Goal: Task Accomplishment & Management: Manage account settings

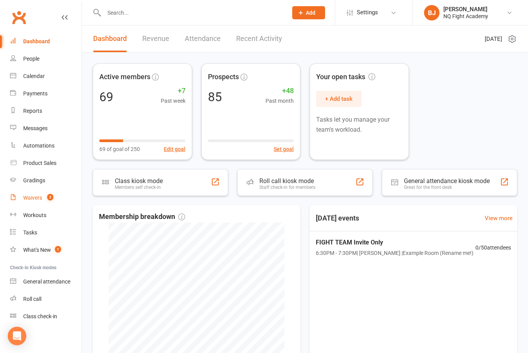
click at [39, 198] on div "Waivers" at bounding box center [32, 198] width 19 height 6
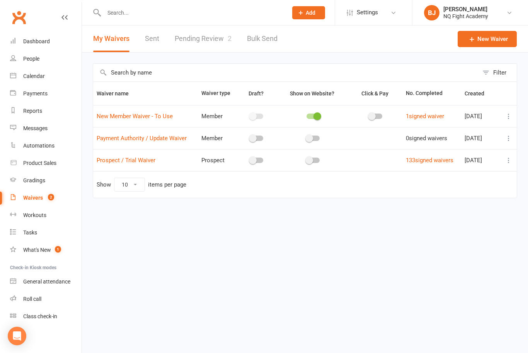
click at [206, 34] on link "Pending Review 2" at bounding box center [203, 38] width 57 height 27
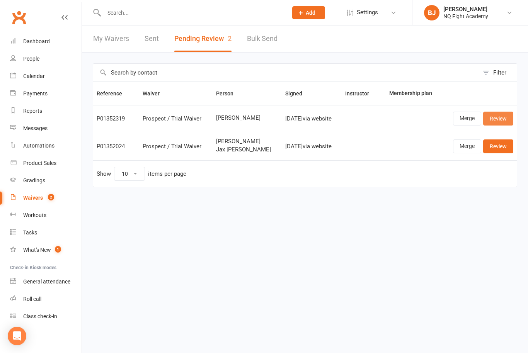
click at [499, 115] on link "Review" at bounding box center [498, 119] width 30 height 14
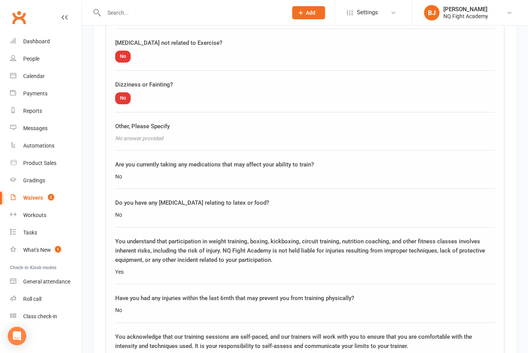
scroll to position [1119, 0]
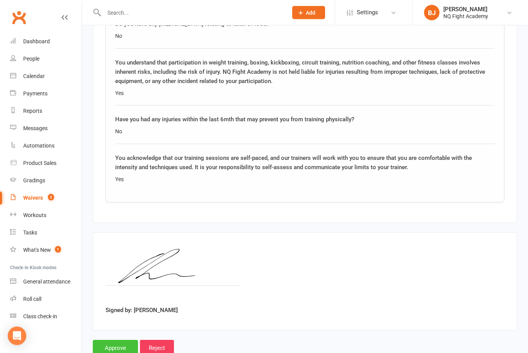
click at [121, 340] on input "Approve" at bounding box center [115, 348] width 45 height 16
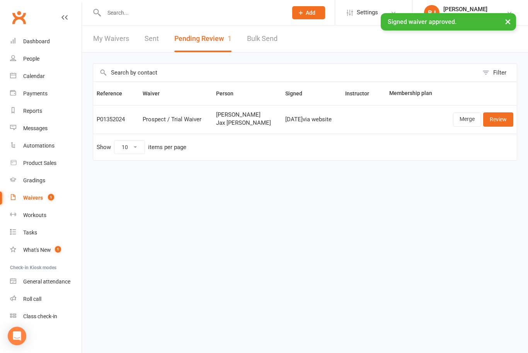
click at [38, 196] on div "Waivers" at bounding box center [33, 198] width 20 height 6
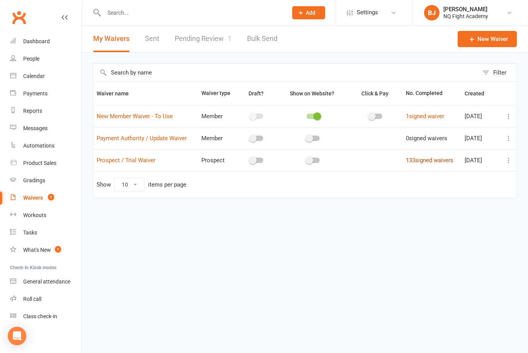
click at [426, 158] on link "133 signed waivers" at bounding box center [430, 160] width 48 height 7
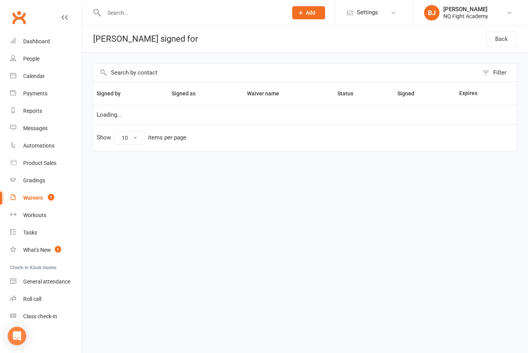
select select "100"
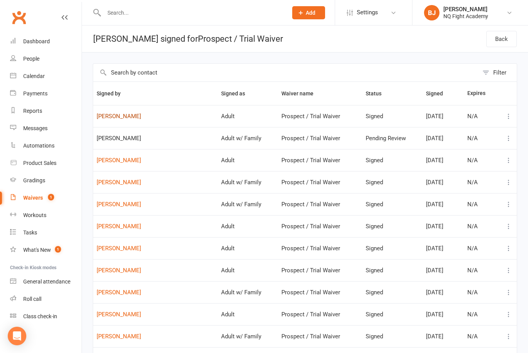
click at [116, 119] on link "[PERSON_NAME]" at bounding box center [155, 116] width 117 height 7
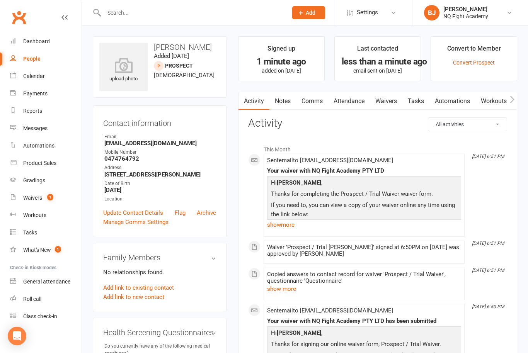
click at [479, 65] on link "Convert Prospect" at bounding box center [474, 62] width 42 height 6
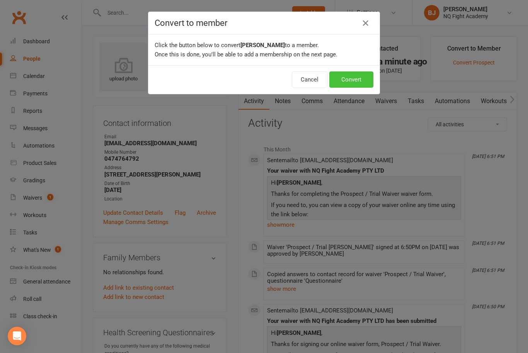
click at [355, 85] on button "Convert" at bounding box center [351, 79] width 44 height 16
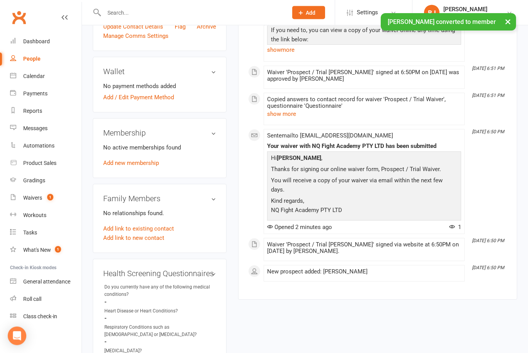
scroll to position [201, 0]
click at [134, 165] on link "Add new membership" at bounding box center [131, 163] width 56 height 7
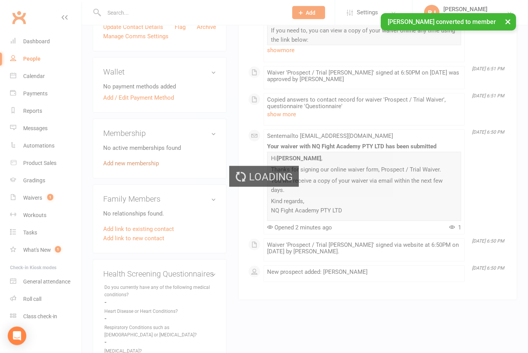
scroll to position [201, 0]
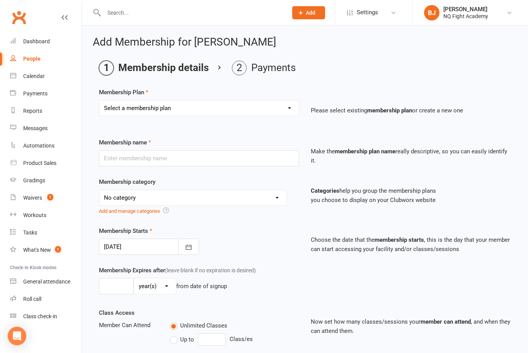
click at [264, 104] on select "Select a membership plan Create new Membership Plan Casual $25 Tap or Cash 2 Cl…" at bounding box center [198, 107] width 199 height 15
select select "2"
type input "2 Classes $35 per Week Direct Debit"
select select "12"
type input "0"
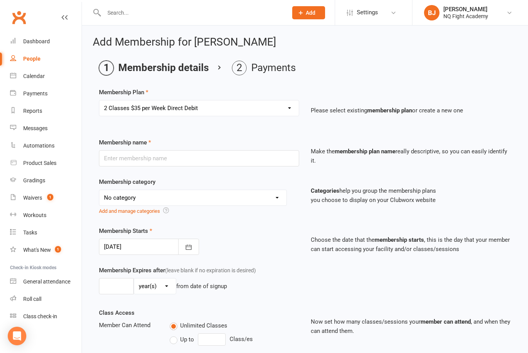
type input "2"
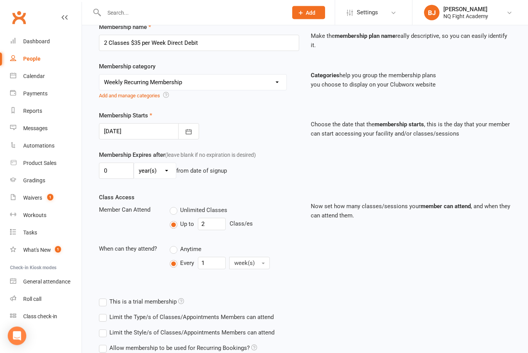
scroll to position [184, 0]
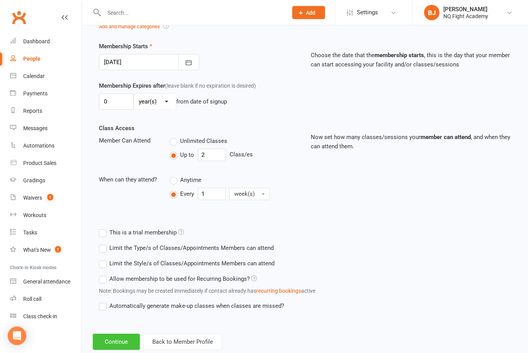
click at [111, 341] on button "Continue" at bounding box center [116, 342] width 47 height 16
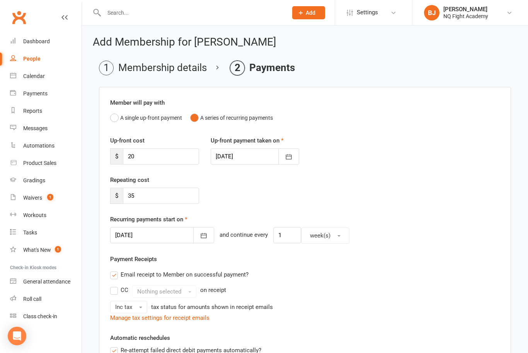
click at [138, 234] on div at bounding box center [162, 235] width 104 height 16
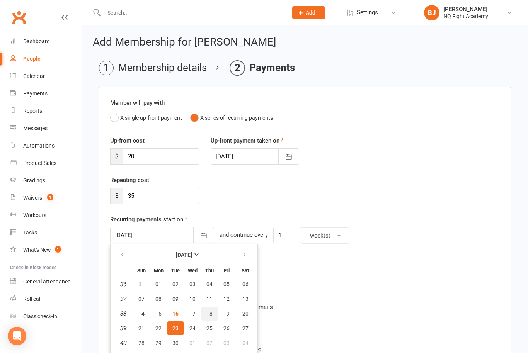
click at [207, 311] on span "18" at bounding box center [209, 314] width 6 height 6
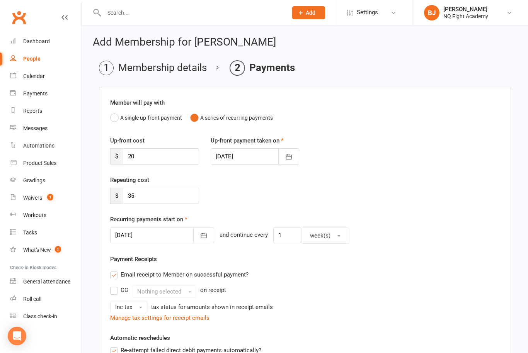
click at [140, 235] on div at bounding box center [162, 235] width 104 height 16
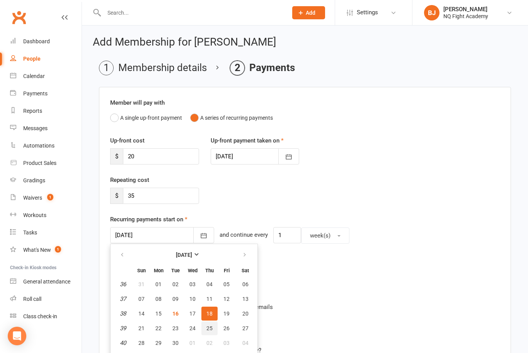
click at [213, 333] on button "25" at bounding box center [209, 328] width 16 height 14
type input "25 Sep 2025"
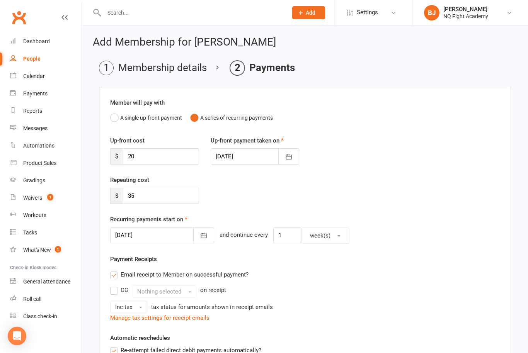
click at [243, 150] on div at bounding box center [255, 156] width 89 height 16
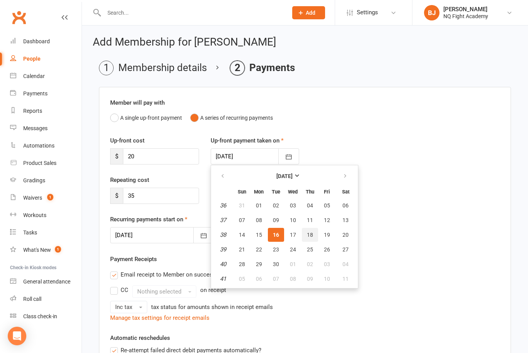
click at [312, 237] on span "18" at bounding box center [310, 235] width 6 height 6
type input "18 Sep 2025"
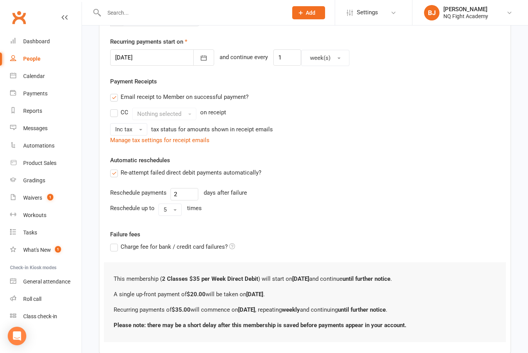
scroll to position [205, 0]
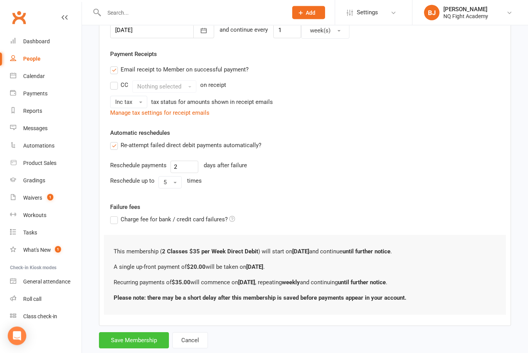
click at [139, 338] on button "Save Membership" at bounding box center [134, 341] width 70 height 16
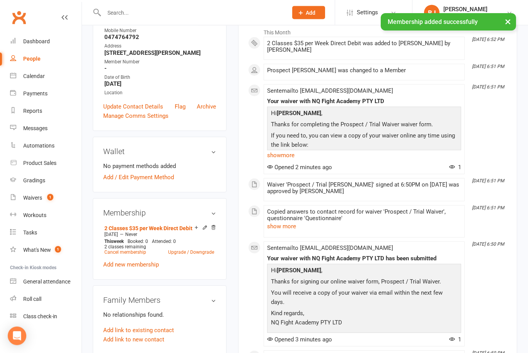
scroll to position [129, 0]
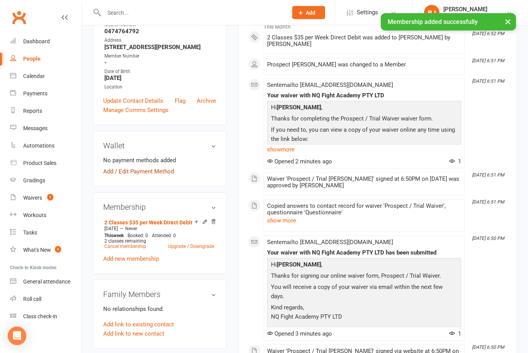
click at [152, 177] on link "Add / Edit Payment Method" at bounding box center [138, 171] width 71 height 9
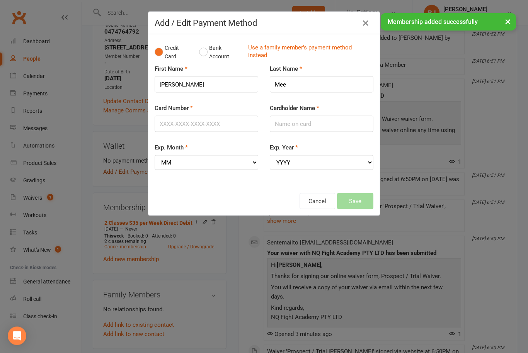
scroll to position [129, 0]
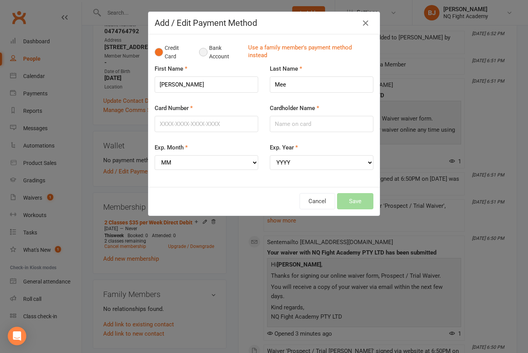
click at [208, 51] on button "Bank Account" at bounding box center [220, 53] width 43 height 24
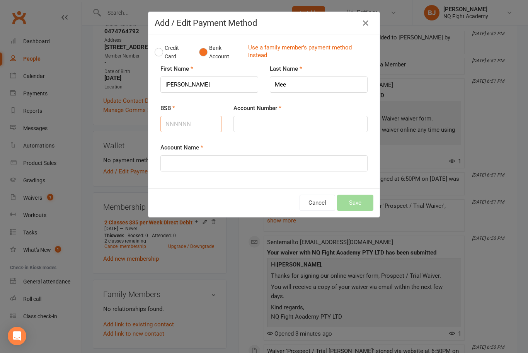
click at [194, 124] on input "BSB" at bounding box center [190, 124] width 61 height 16
type input "833205"
click at [283, 123] on input "Account Number" at bounding box center [300, 124] width 134 height 16
type input "20472251"
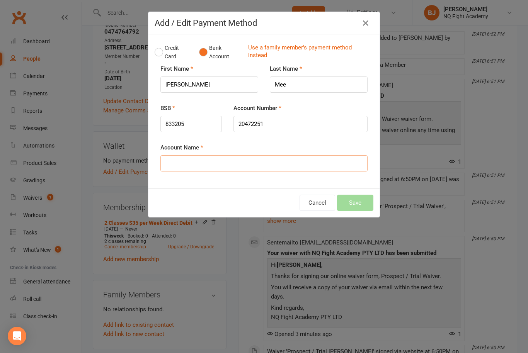
click at [248, 162] on input "Account Name" at bounding box center [263, 163] width 207 height 16
type input "[PERSON_NAME]"
click at [363, 204] on button "Save" at bounding box center [355, 203] width 36 height 16
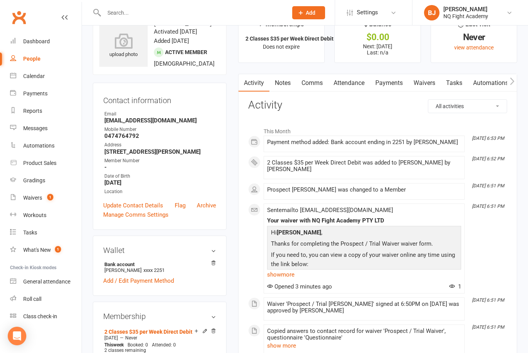
scroll to position [0, 0]
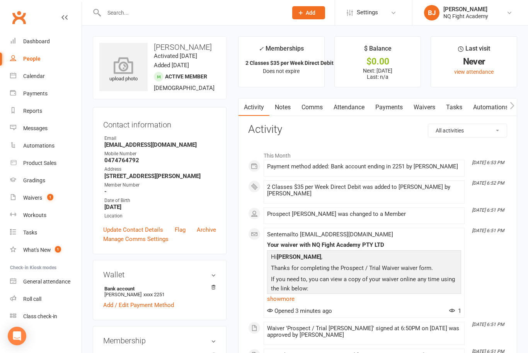
click at [127, 73] on icon at bounding box center [123, 65] width 53 height 17
click at [129, 79] on div "upload photo" at bounding box center [123, 70] width 48 height 25
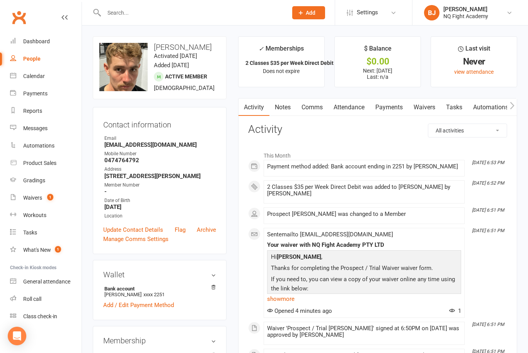
click at [150, 99] on div "upload photo change photo Oliver Mee Activated 16 September, 2025 Added 16 Sept…" at bounding box center [160, 67] width 134 height 63
click at [39, 42] on div "Dashboard" at bounding box center [36, 41] width 27 height 6
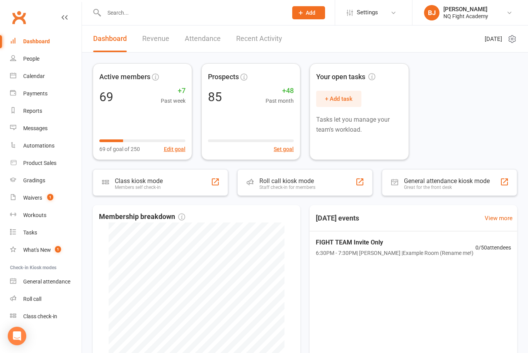
click at [112, 16] on input "text" at bounding box center [192, 12] width 180 height 11
type input "O"
click at [121, 13] on input "text" at bounding box center [192, 12] width 180 height 11
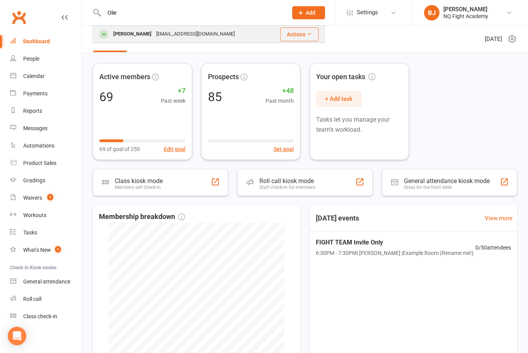
type input "Olie"
click at [129, 35] on div "[PERSON_NAME]" at bounding box center [132, 34] width 43 height 11
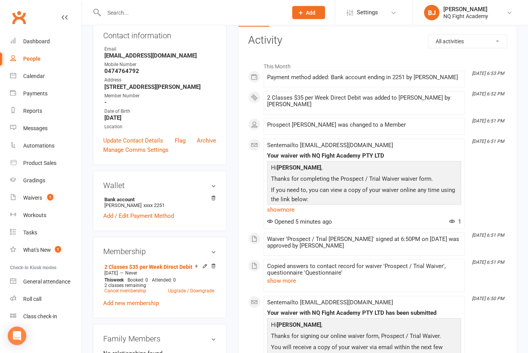
scroll to position [89, 0]
click at [36, 42] on div "Dashboard" at bounding box center [36, 41] width 27 height 6
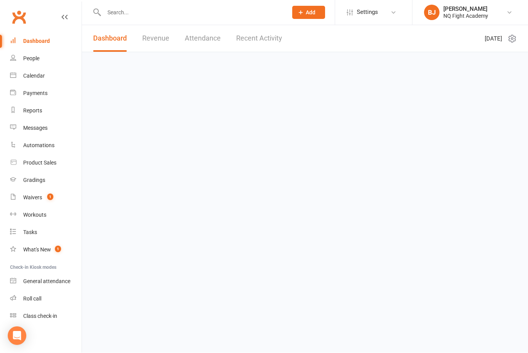
scroll to position [0, 0]
